Goal: Task Accomplishment & Management: Manage account settings

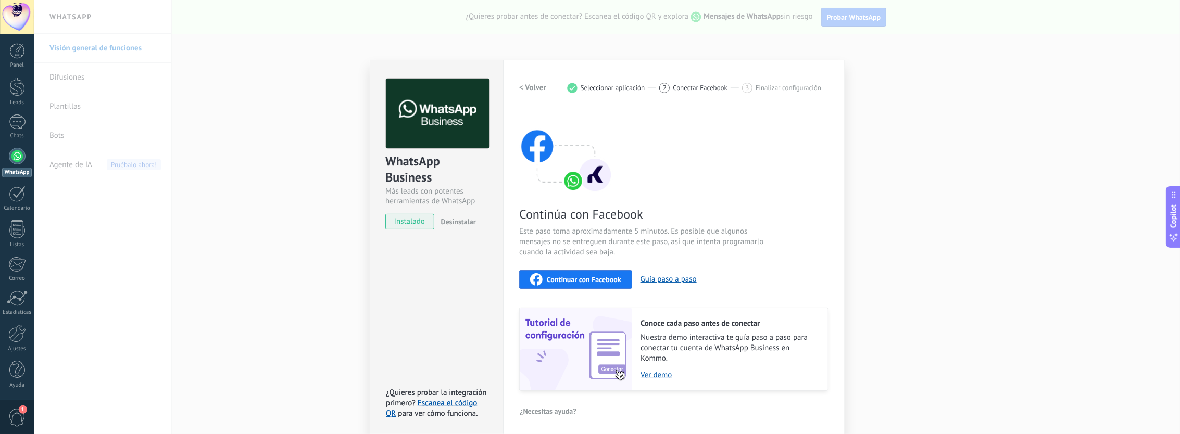
scroll to position [6, 0]
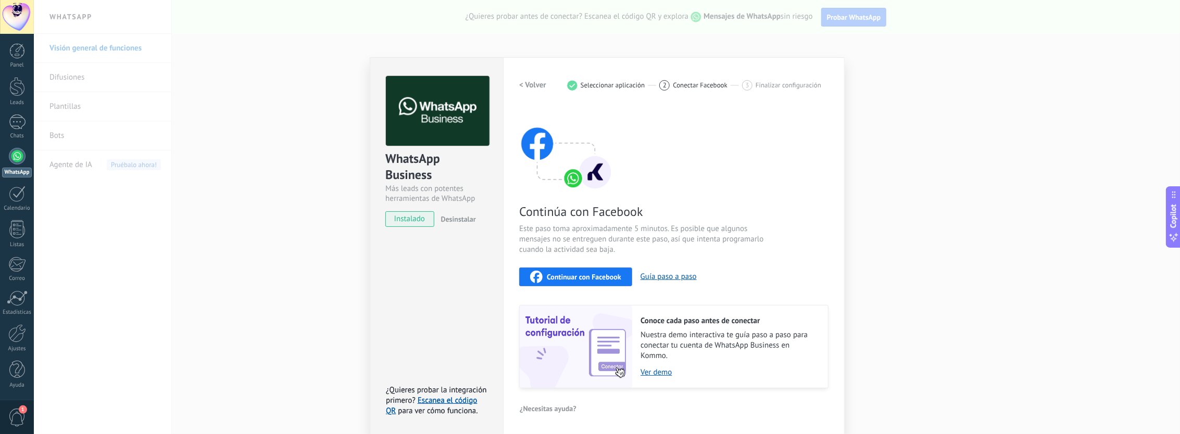
click at [594, 273] on span "Continuar con Facebook" at bounding box center [584, 276] width 74 height 7
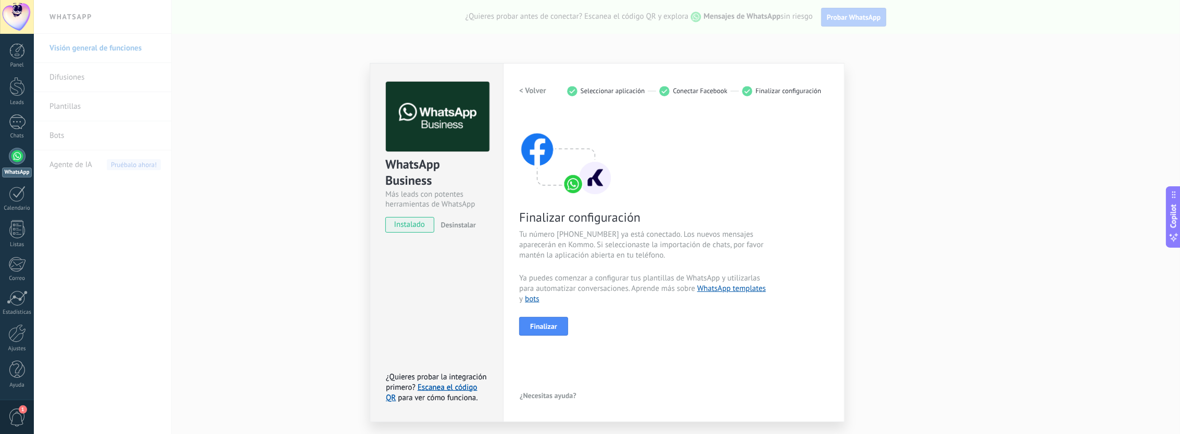
scroll to position [0, 0]
click at [537, 324] on span "Finalizar" at bounding box center [543, 326] width 27 height 7
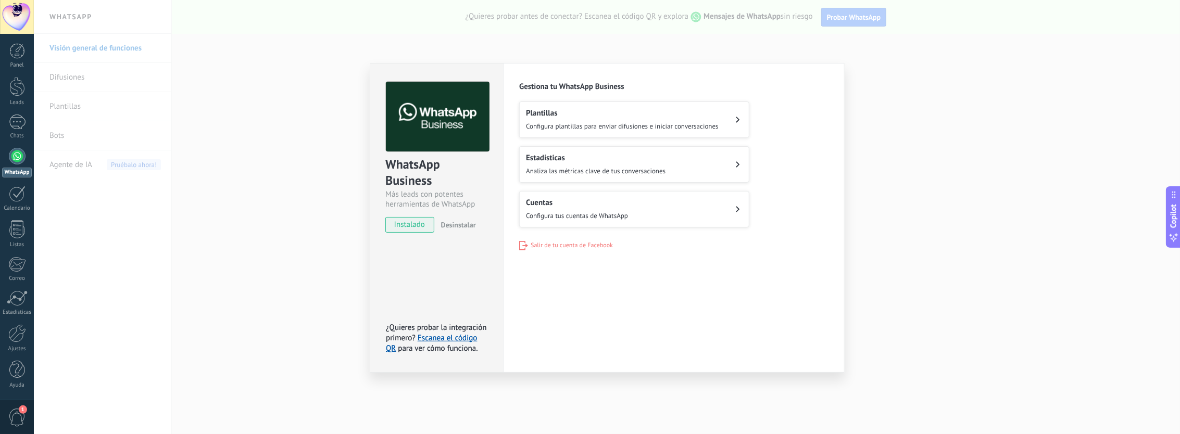
click at [618, 122] on span "Configura plantillas para enviar difusiones e iniciar conversaciones" at bounding box center [622, 126] width 193 height 9
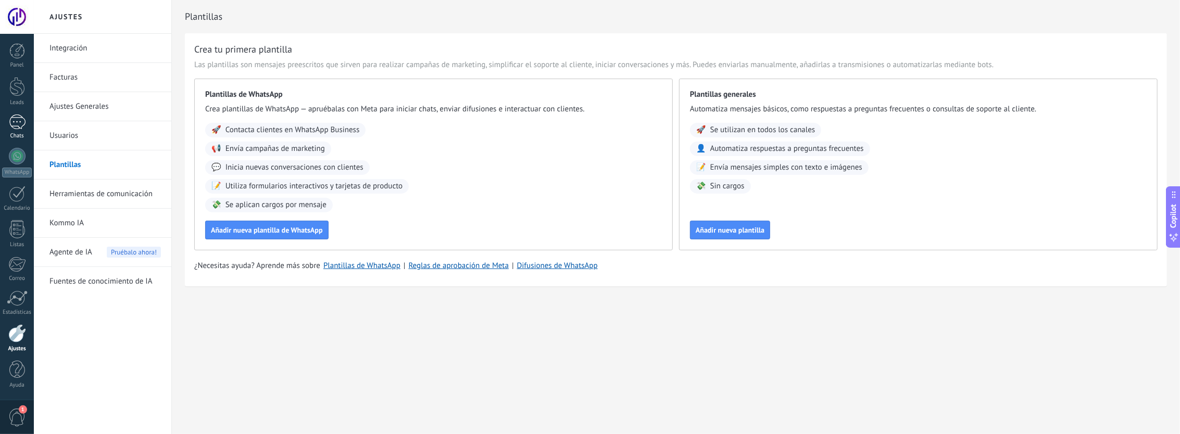
click at [7, 122] on link "Chats" at bounding box center [17, 127] width 34 height 25
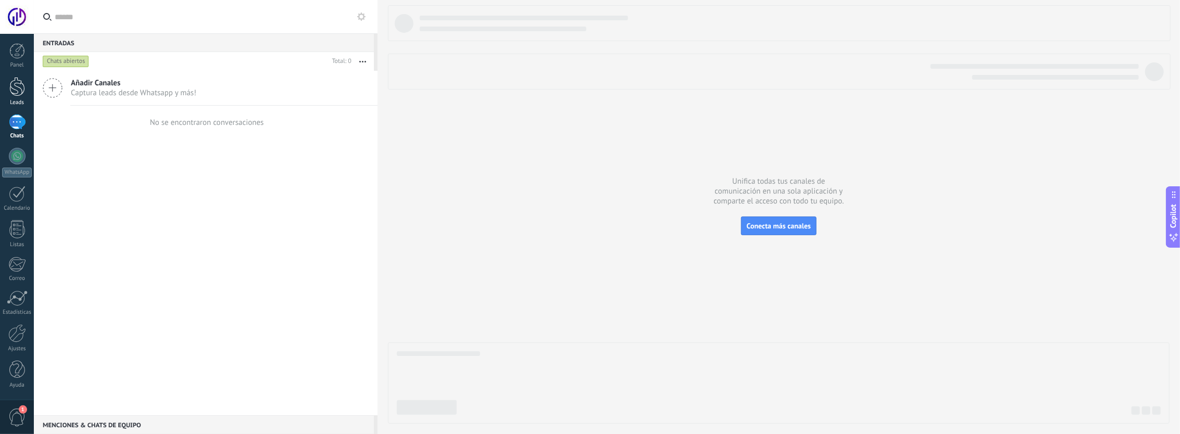
click at [17, 94] on div at bounding box center [17, 86] width 16 height 19
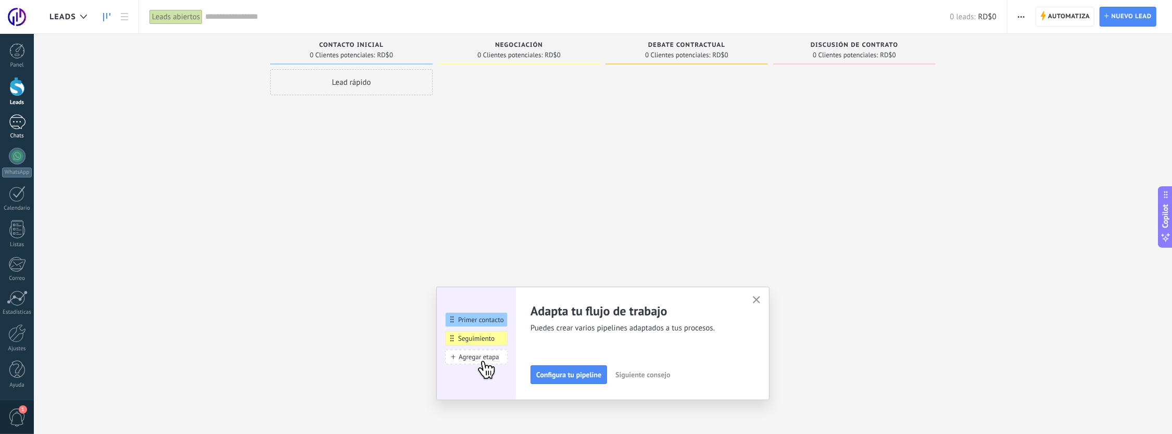
click at [18, 126] on div at bounding box center [17, 122] width 17 height 15
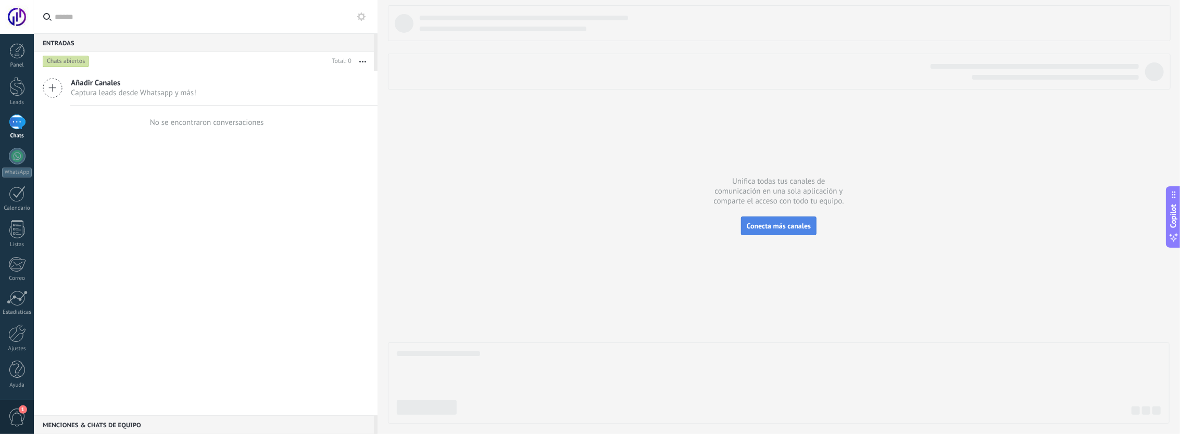
click at [751, 226] on span "Conecta más canales" at bounding box center [779, 225] width 64 height 9
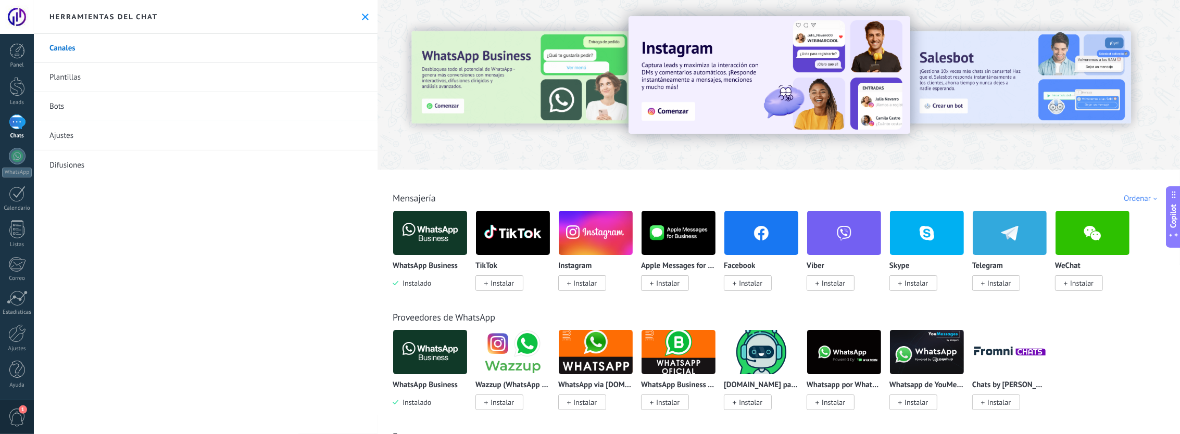
click at [593, 285] on span "Instalar" at bounding box center [584, 283] width 23 height 9
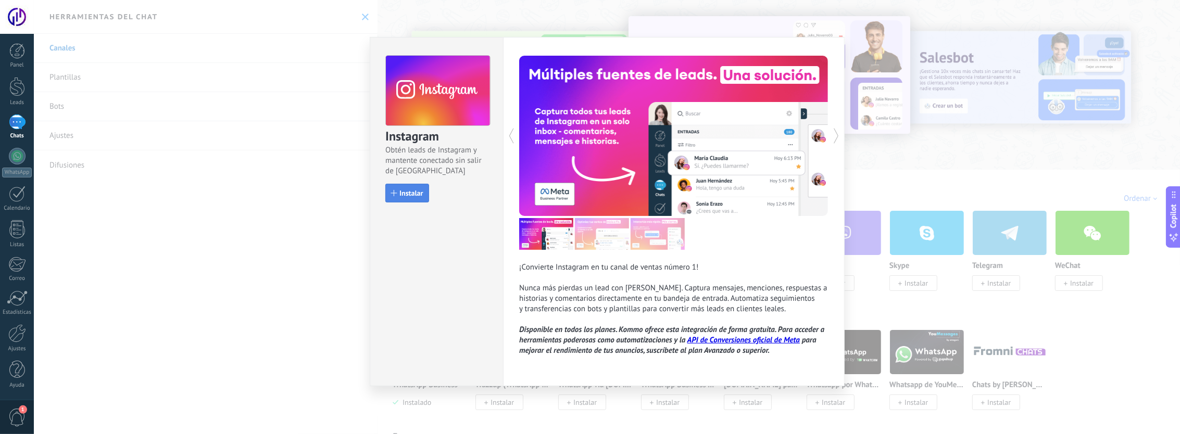
click at [420, 190] on span "Instalar" at bounding box center [410, 193] width 23 height 7
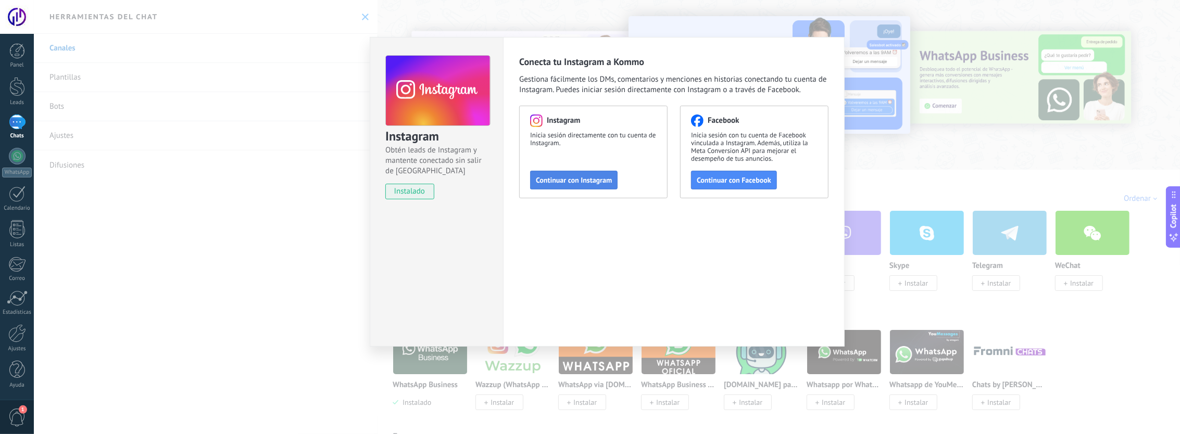
click at [559, 184] on button "Continuar con Instagram" at bounding box center [573, 180] width 87 height 19
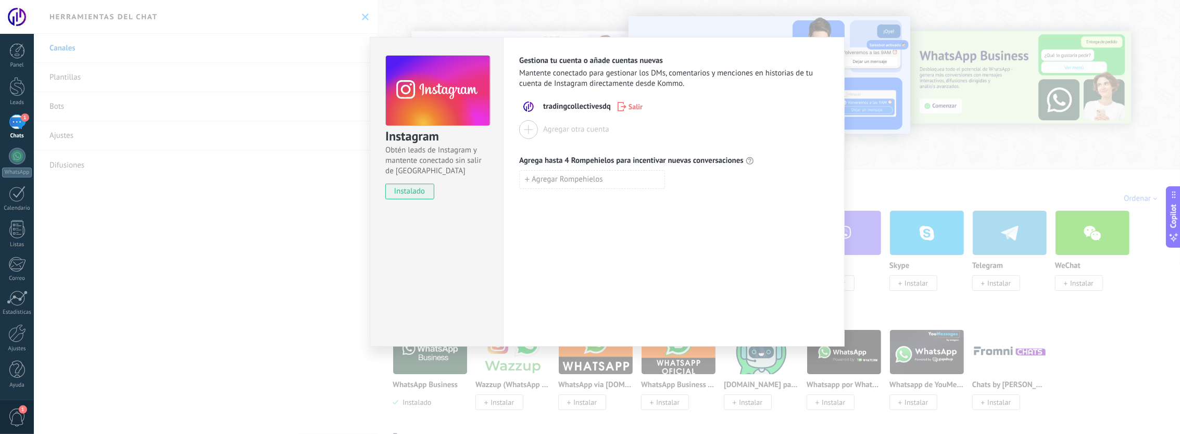
click at [424, 190] on span "instalado" at bounding box center [409, 192] width 47 height 16
click at [418, 186] on span "instalado" at bounding box center [409, 192] width 47 height 16
click at [876, 283] on div "Instagram Obtén leads de Instagram y mantente conectado sin salir de Kommo inst…" at bounding box center [607, 217] width 1146 height 434
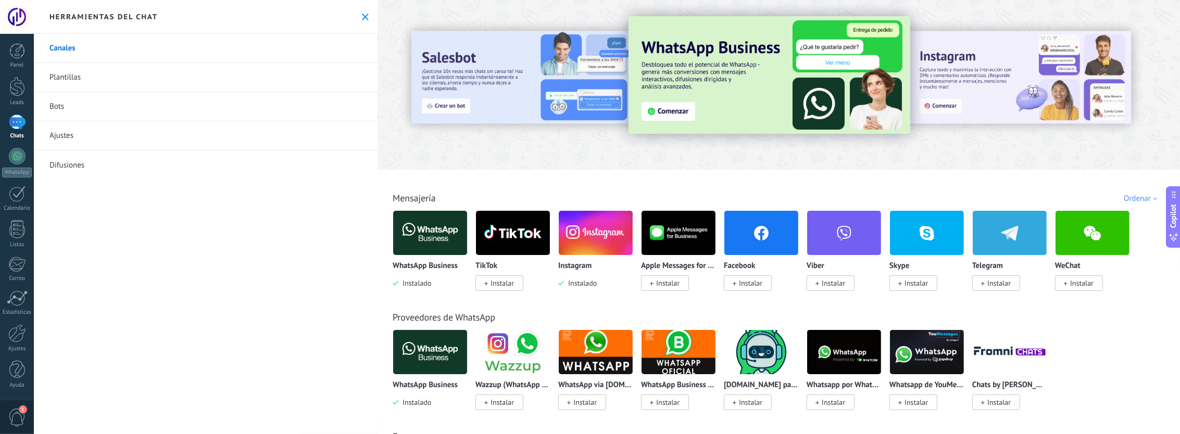
click at [507, 287] on span "Instalar" at bounding box center [502, 283] width 23 height 9
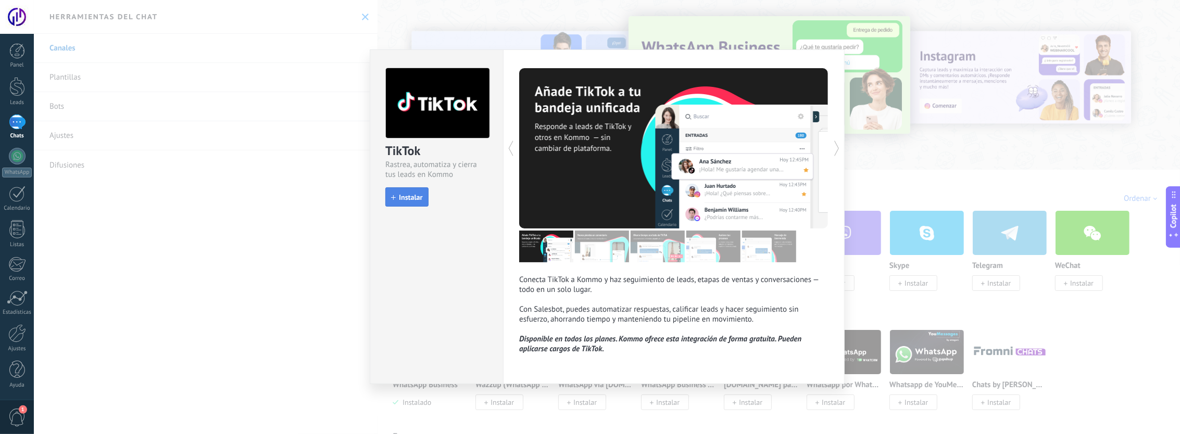
click at [412, 200] on span "Instalar" at bounding box center [410, 197] width 23 height 7
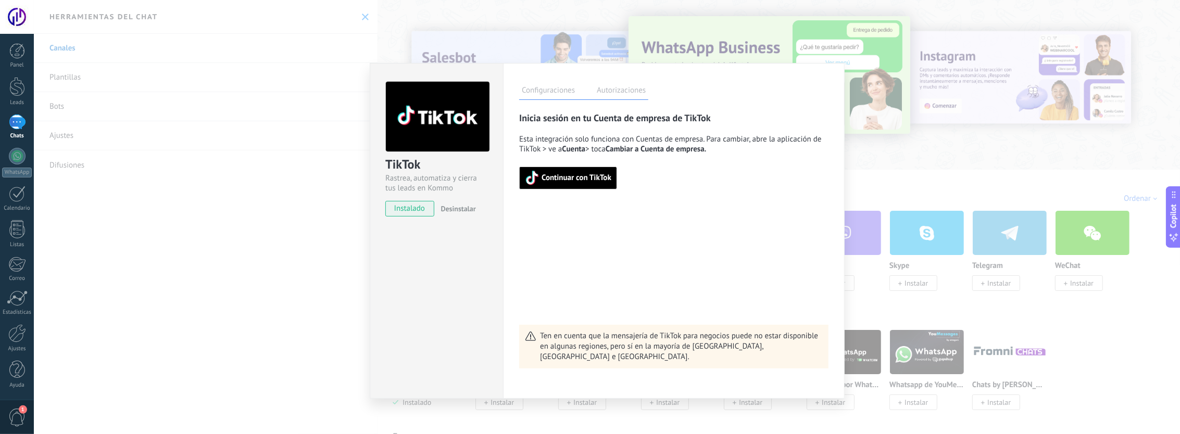
click at [562, 174] on span "Continuar con TikTok" at bounding box center [577, 177] width 70 height 7
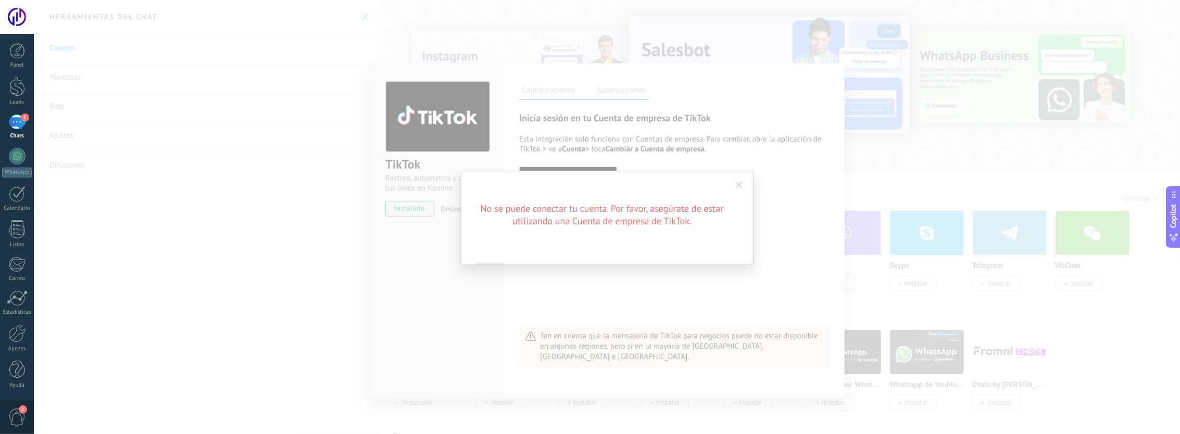
click at [743, 177] on span at bounding box center [739, 186] width 17 height 18
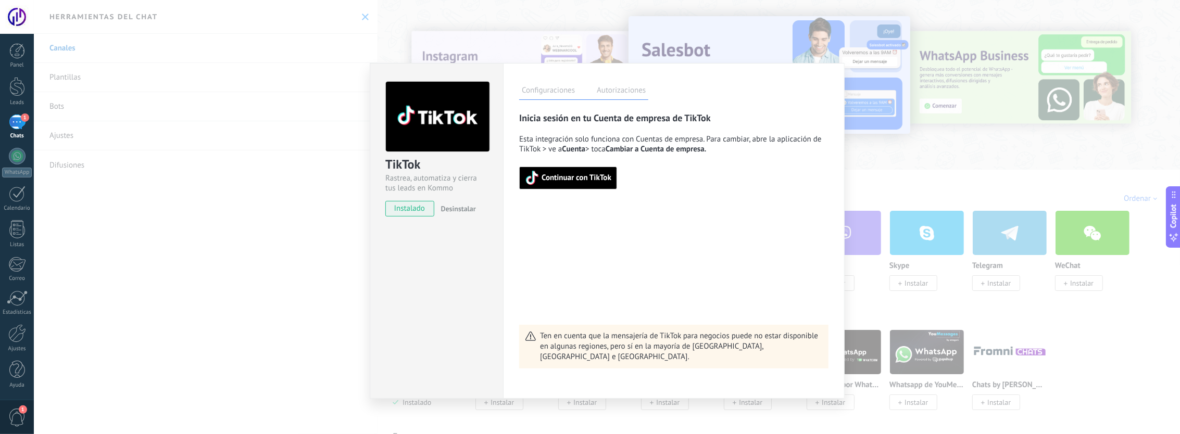
click at [873, 158] on div "TikTok Rastrea, automatiza y cierra tus leads en Kommo instalado Desinstalar Co…" at bounding box center [607, 217] width 1146 height 434
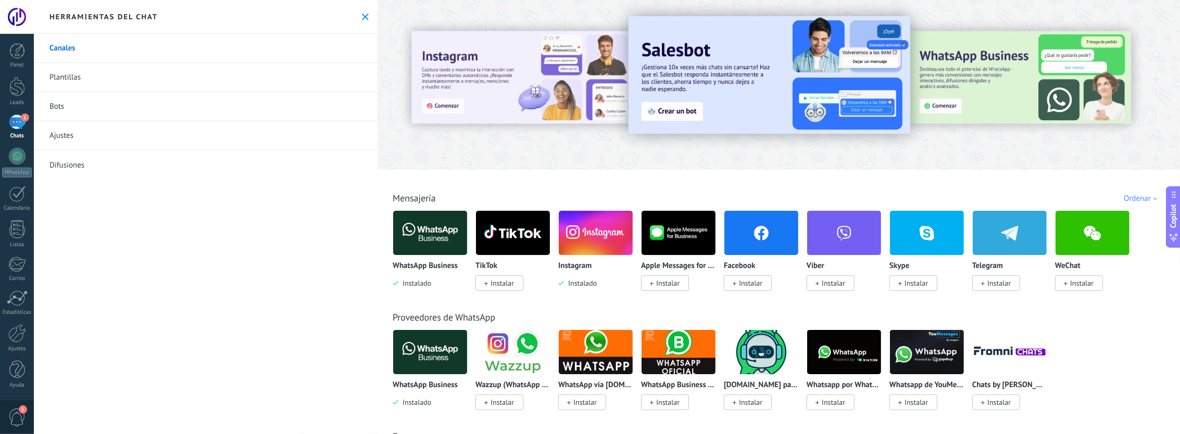
click at [19, 131] on link "1 Chats" at bounding box center [17, 127] width 34 height 25
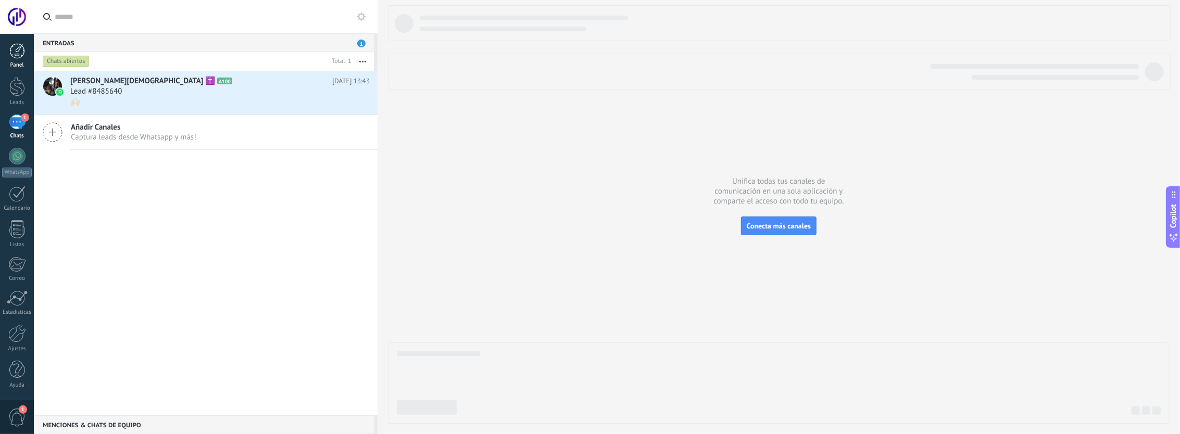
click at [15, 49] on div at bounding box center [17, 51] width 16 height 16
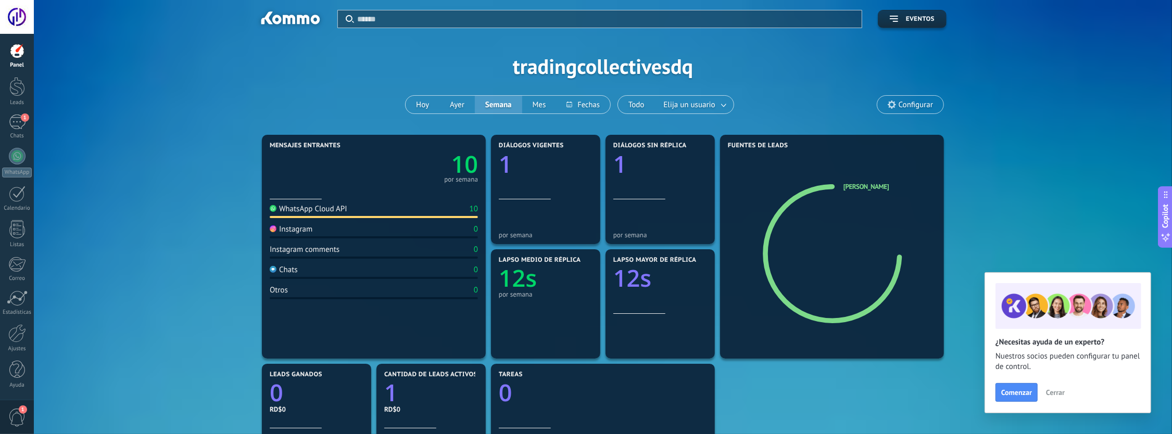
click at [1035, 176] on div "Mensajes entrantes 10 por semana WhatsApp Cloud API 10 Instagram 0 Instagram co…" at bounding box center [602, 418] width 1107 height 573
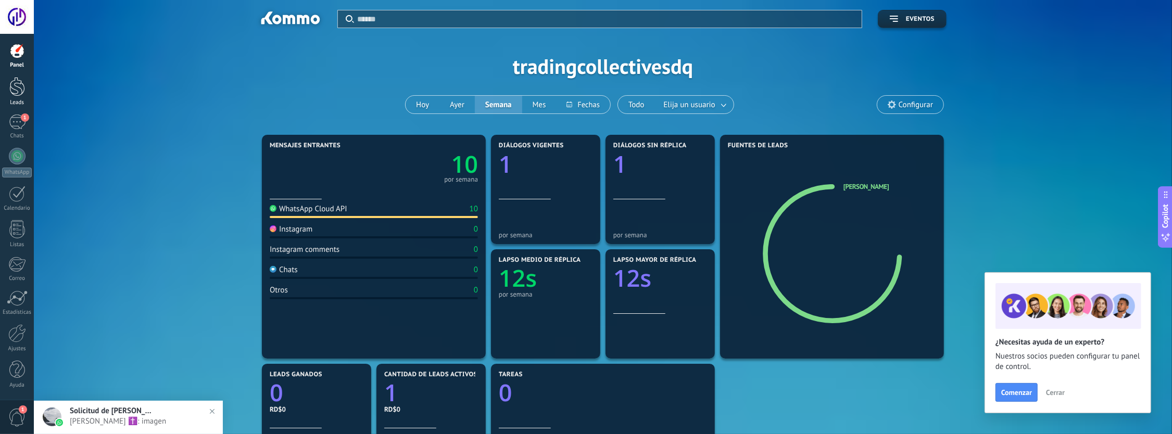
click at [9, 87] on div at bounding box center [17, 86] width 16 height 19
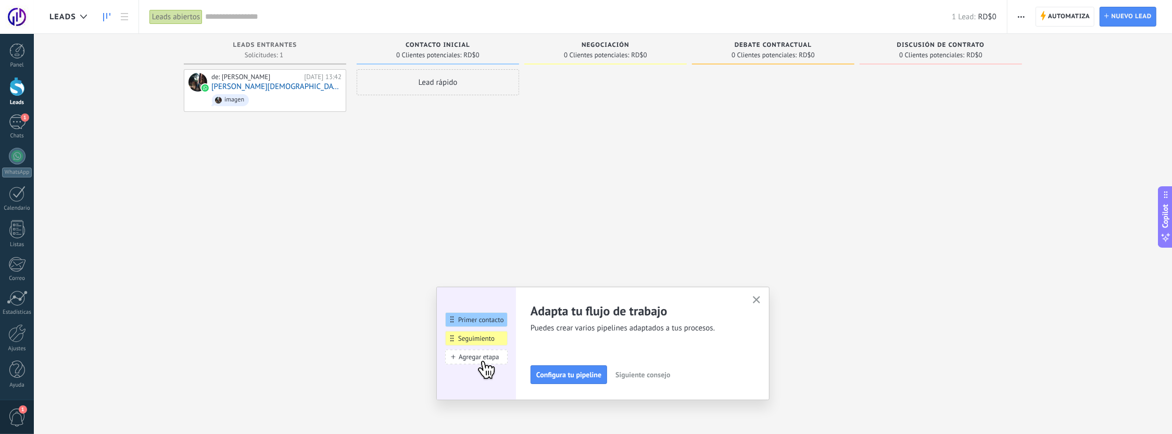
click at [23, 406] on span "1" at bounding box center [23, 410] width 8 height 8
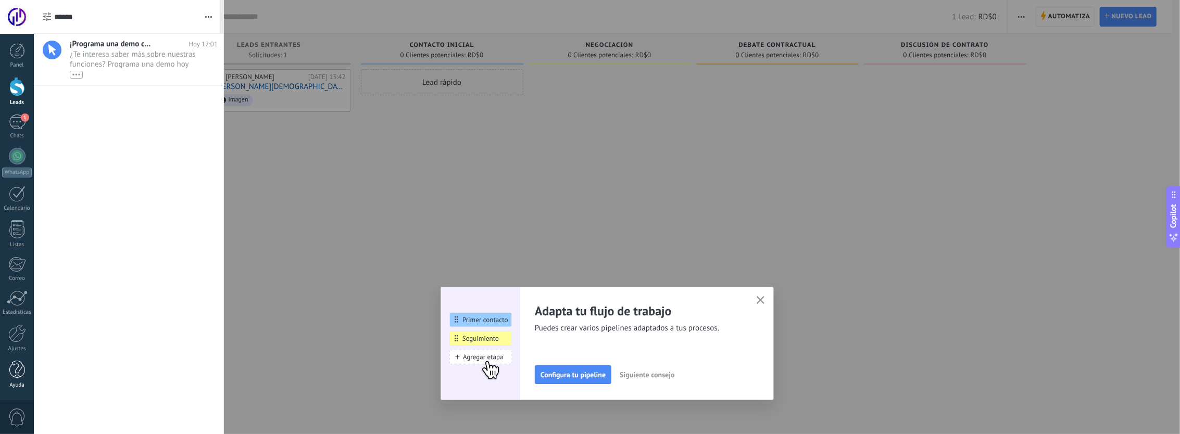
click at [20, 376] on div at bounding box center [17, 370] width 16 height 18
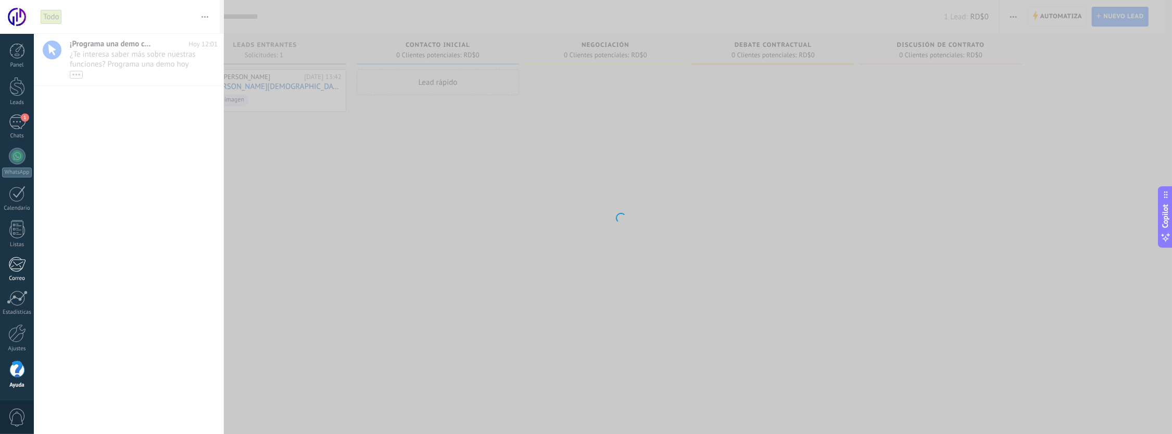
click at [21, 266] on div at bounding box center [16, 265] width 17 height 16
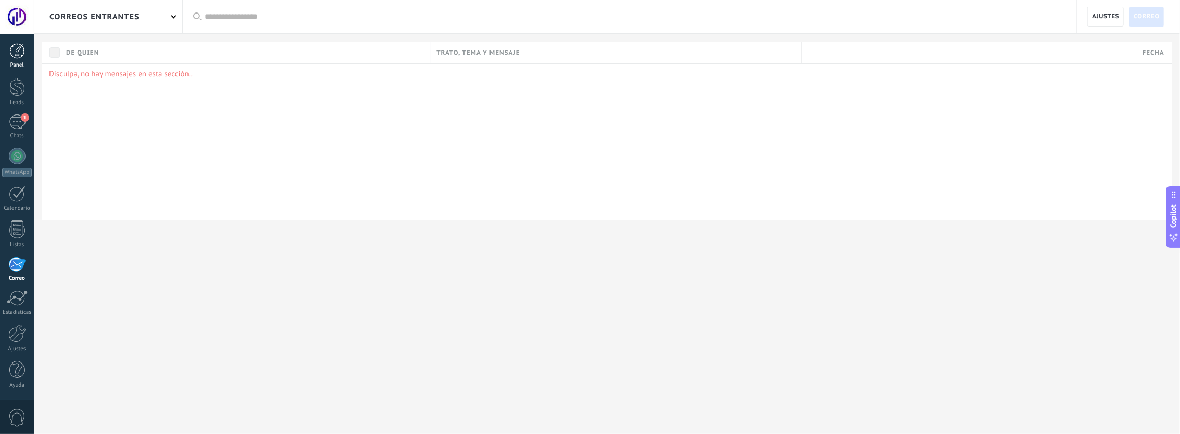
click at [15, 54] on div at bounding box center [17, 51] width 16 height 16
click at [20, 28] on div at bounding box center [17, 17] width 34 height 34
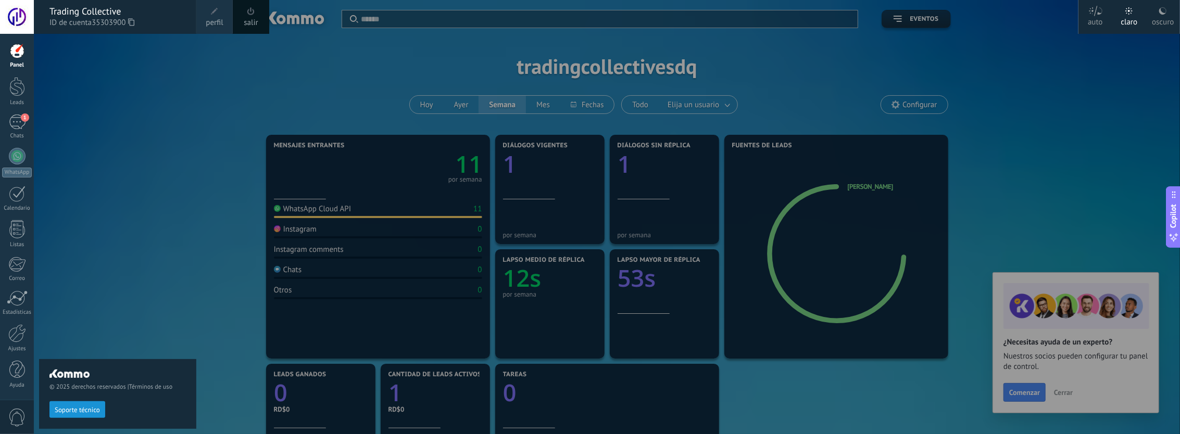
click at [134, 21] on icon at bounding box center [131, 22] width 6 height 8
click at [246, 23] on link "salir" at bounding box center [251, 22] width 14 height 11
